Goal: Transaction & Acquisition: Book appointment/travel/reservation

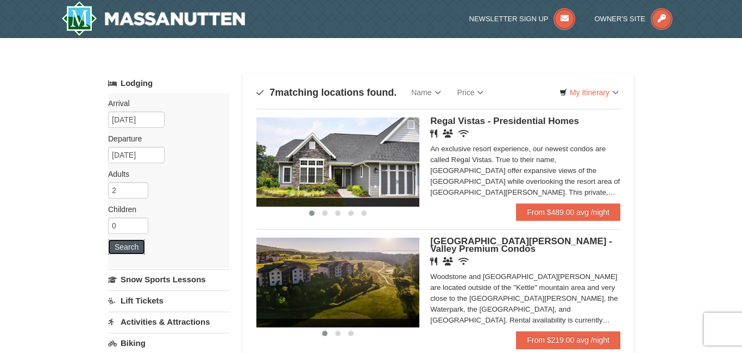
click at [134, 250] on button "Search" at bounding box center [126, 246] width 37 height 15
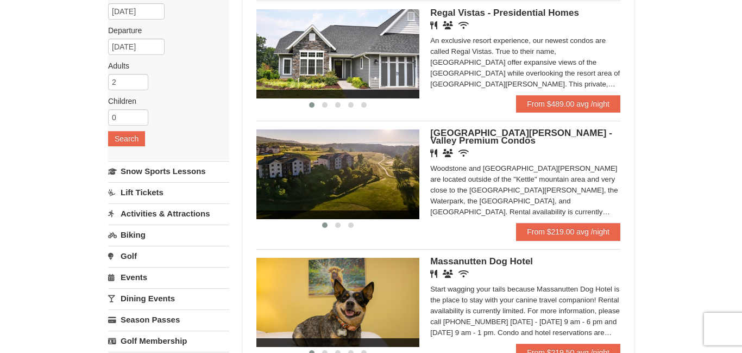
scroll to position [86, 0]
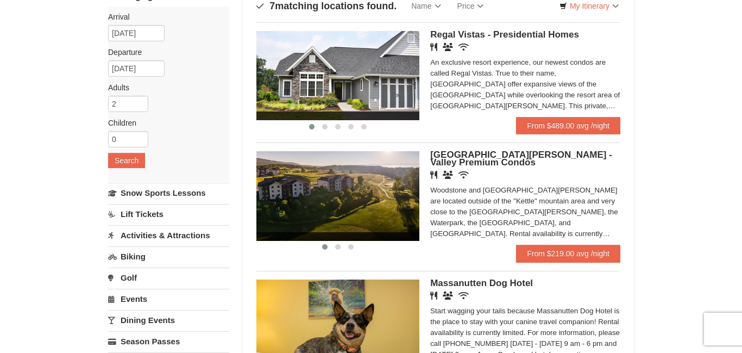
click at [142, 239] on link "Activities & Attractions" at bounding box center [168, 235] width 121 height 20
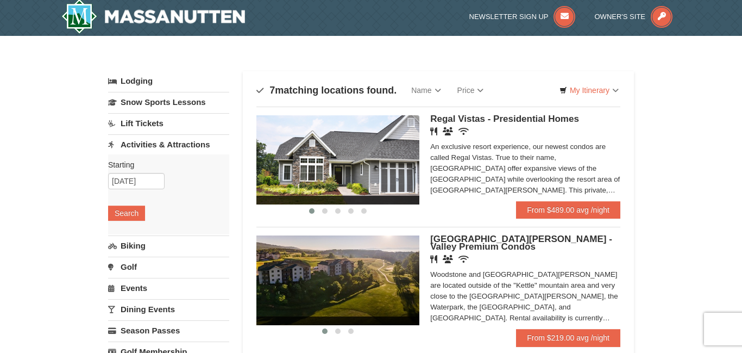
scroll to position [0, 0]
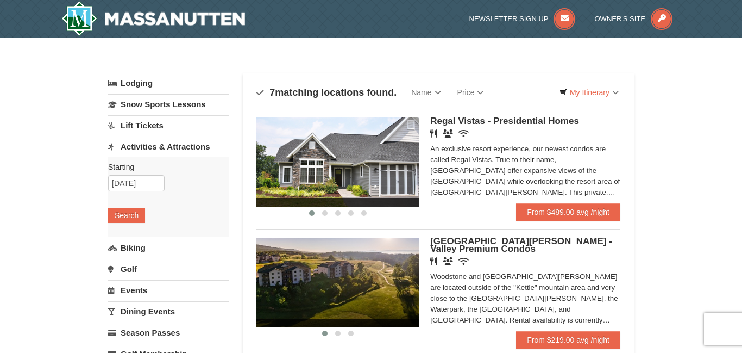
click at [141, 149] on link "Activities & Attractions" at bounding box center [168, 146] width 121 height 20
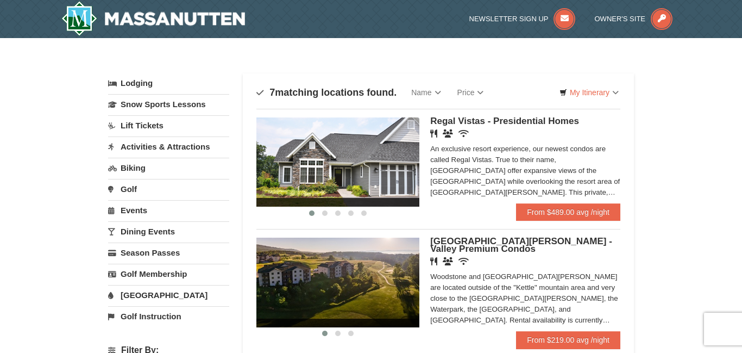
click at [141, 149] on link "Activities & Attractions" at bounding box center [168, 146] width 121 height 20
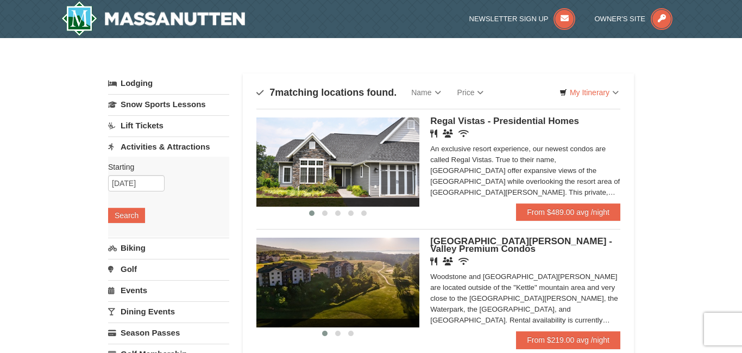
click at [138, 150] on link "Activities & Attractions" at bounding box center [168, 146] width 121 height 20
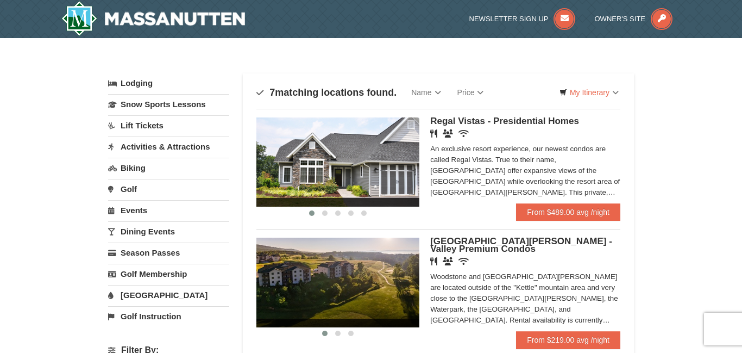
click at [173, 147] on link "Activities & Attractions" at bounding box center [168, 146] width 121 height 20
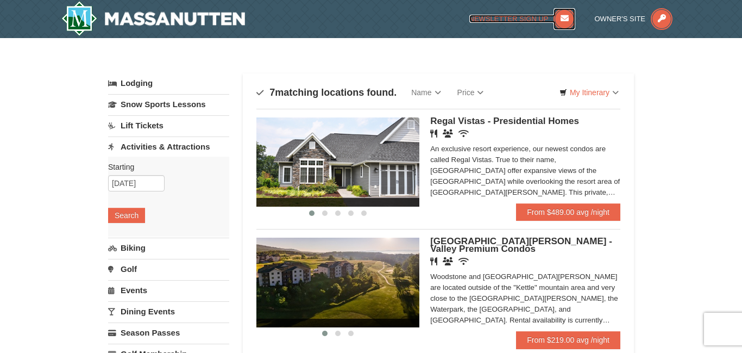
click at [563, 20] on icon at bounding box center [565, 19] width 22 height 22
